Goal: Use online tool/utility: Utilize a website feature to perform a specific function

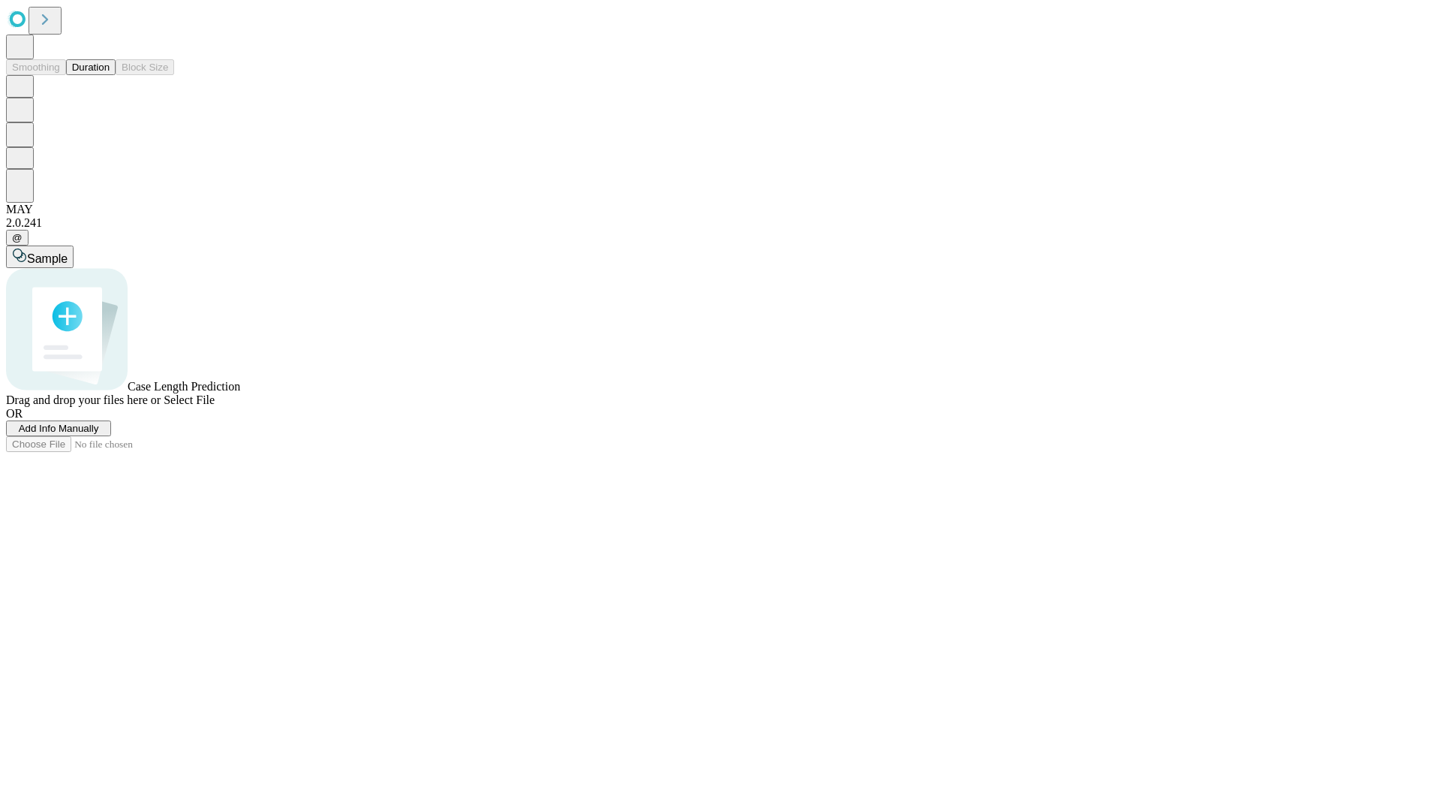
click at [110, 75] on button "Duration" at bounding box center [91, 67] width 50 height 16
click at [99, 434] on span "Add Info Manually" at bounding box center [59, 428] width 80 height 11
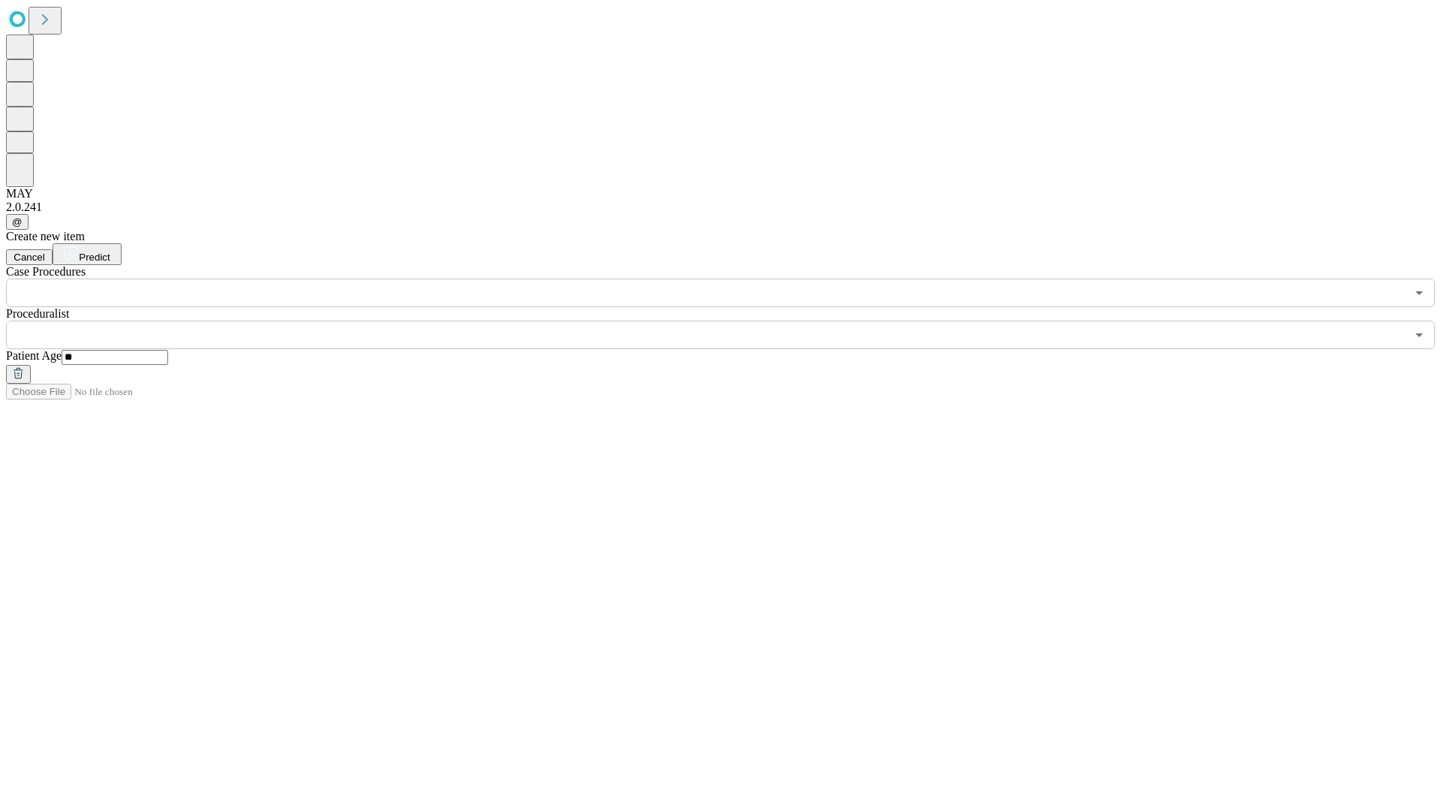
type input "**"
click at [731, 321] on input "text" at bounding box center [706, 335] width 1400 height 29
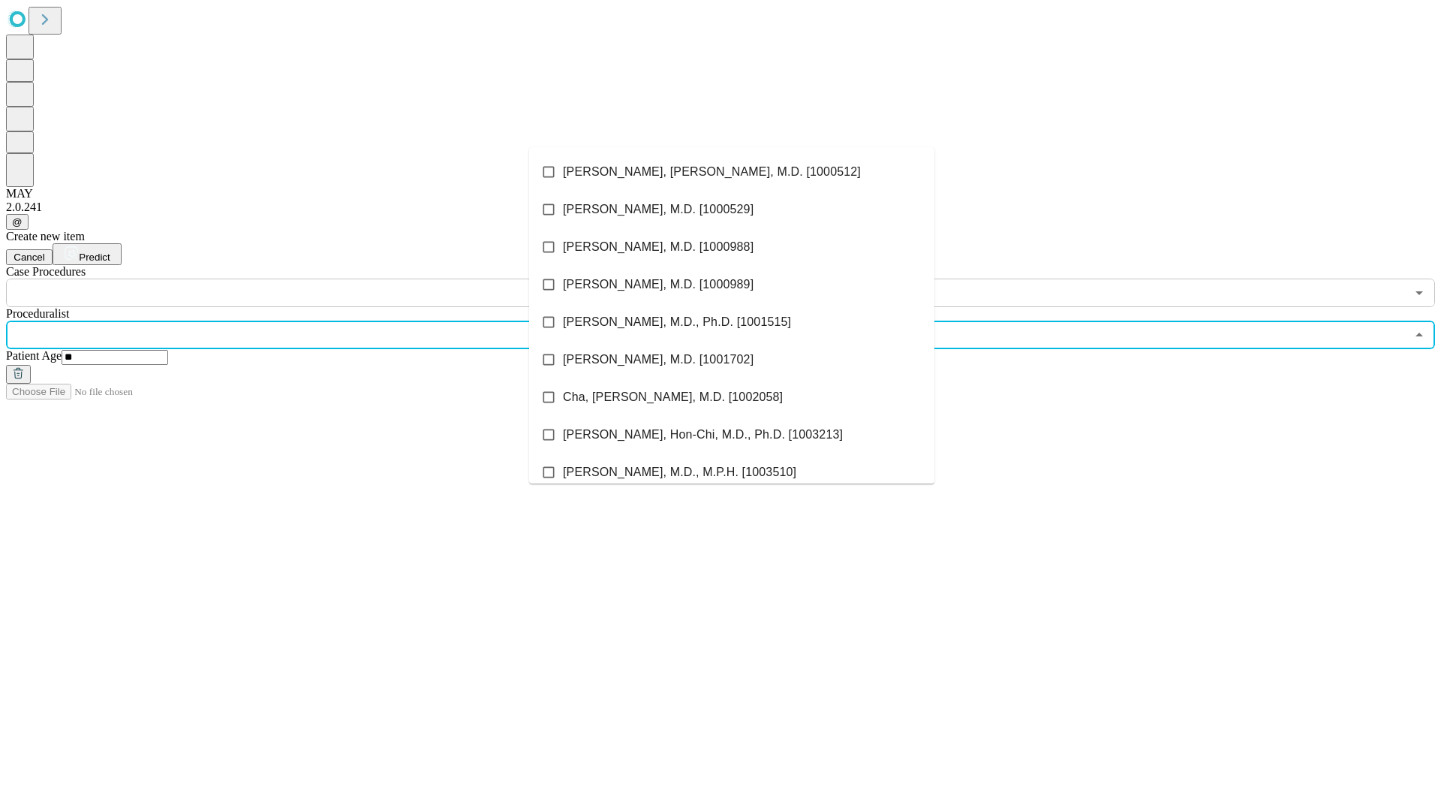
click at [732, 172] on li "[PERSON_NAME], [PERSON_NAME], M.D. [1000512]" at bounding box center [731, 172] width 405 height 38
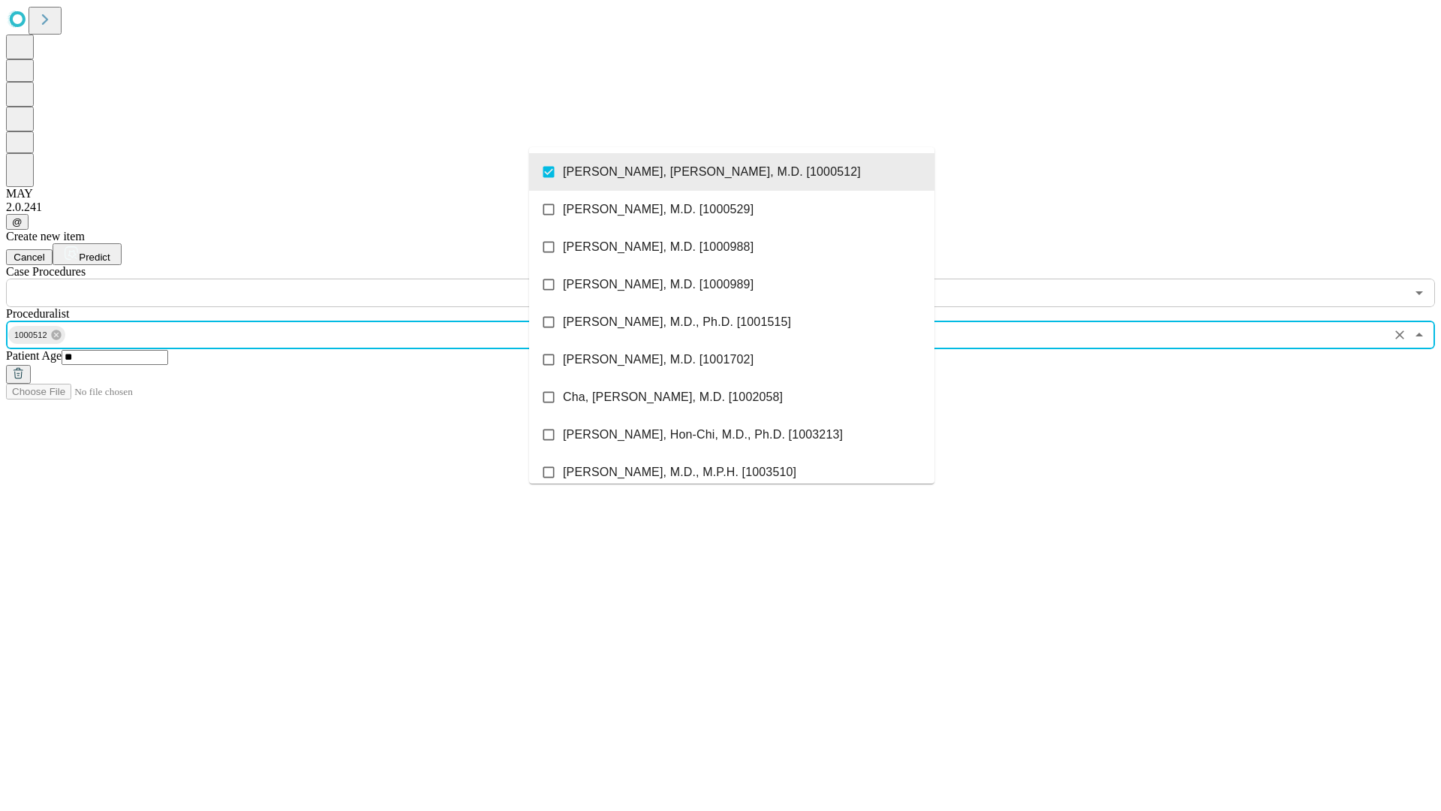
click at [315, 279] on input "text" at bounding box center [706, 293] width 1400 height 29
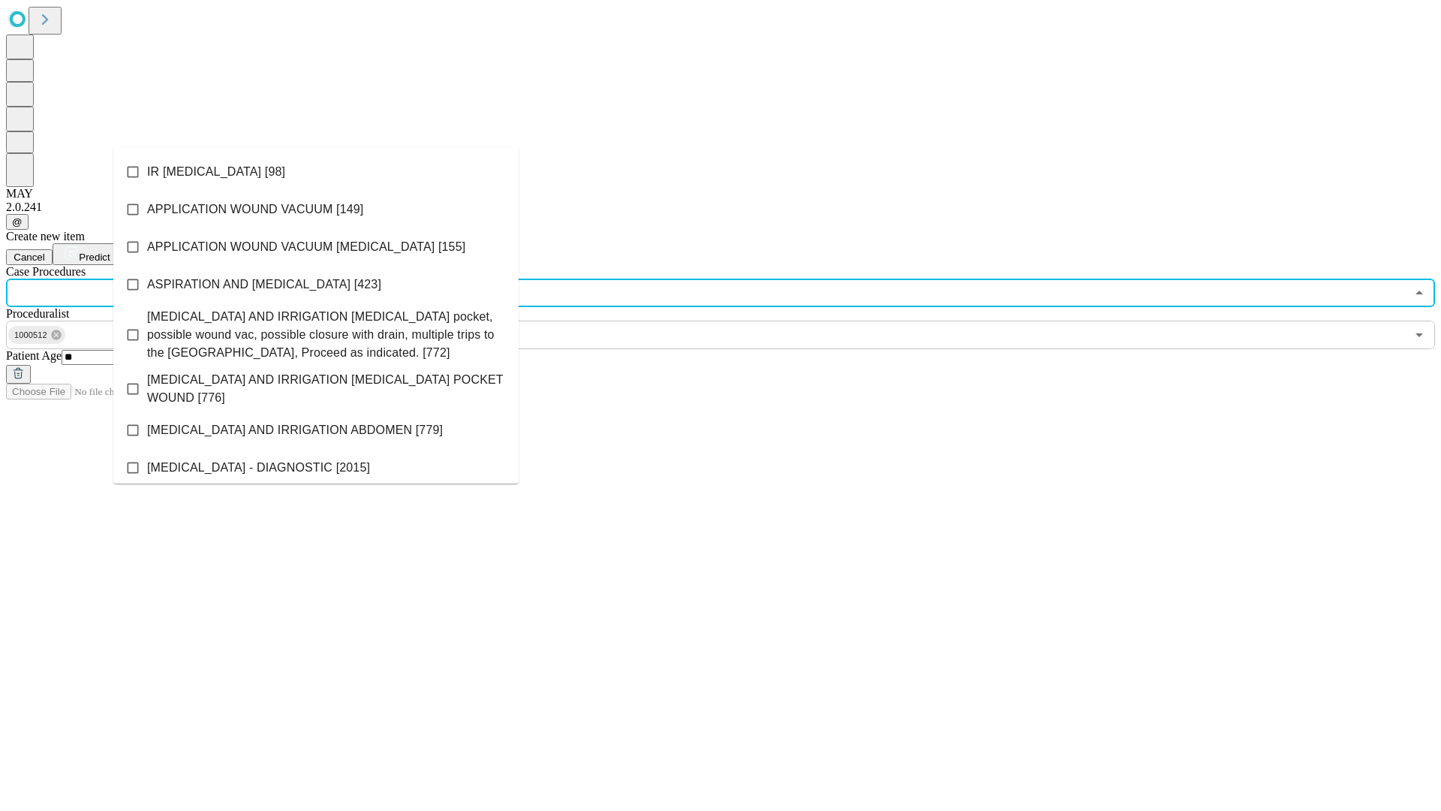
click at [316, 172] on li "IR [MEDICAL_DATA] [98]" at bounding box center [315, 172] width 405 height 38
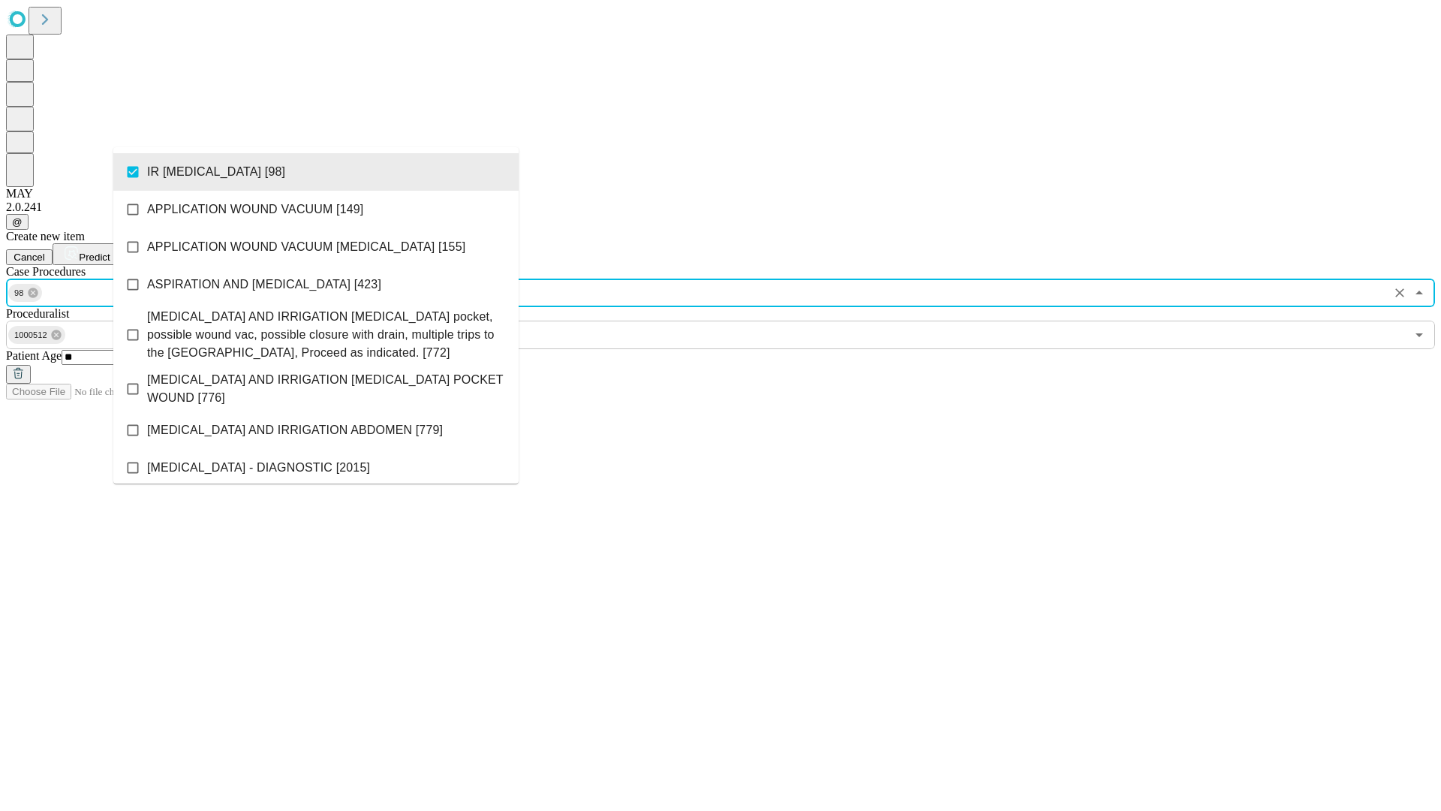
click at [110, 251] on span "Predict" at bounding box center [94, 256] width 31 height 11
